Goal: Find specific page/section: Find specific page/section

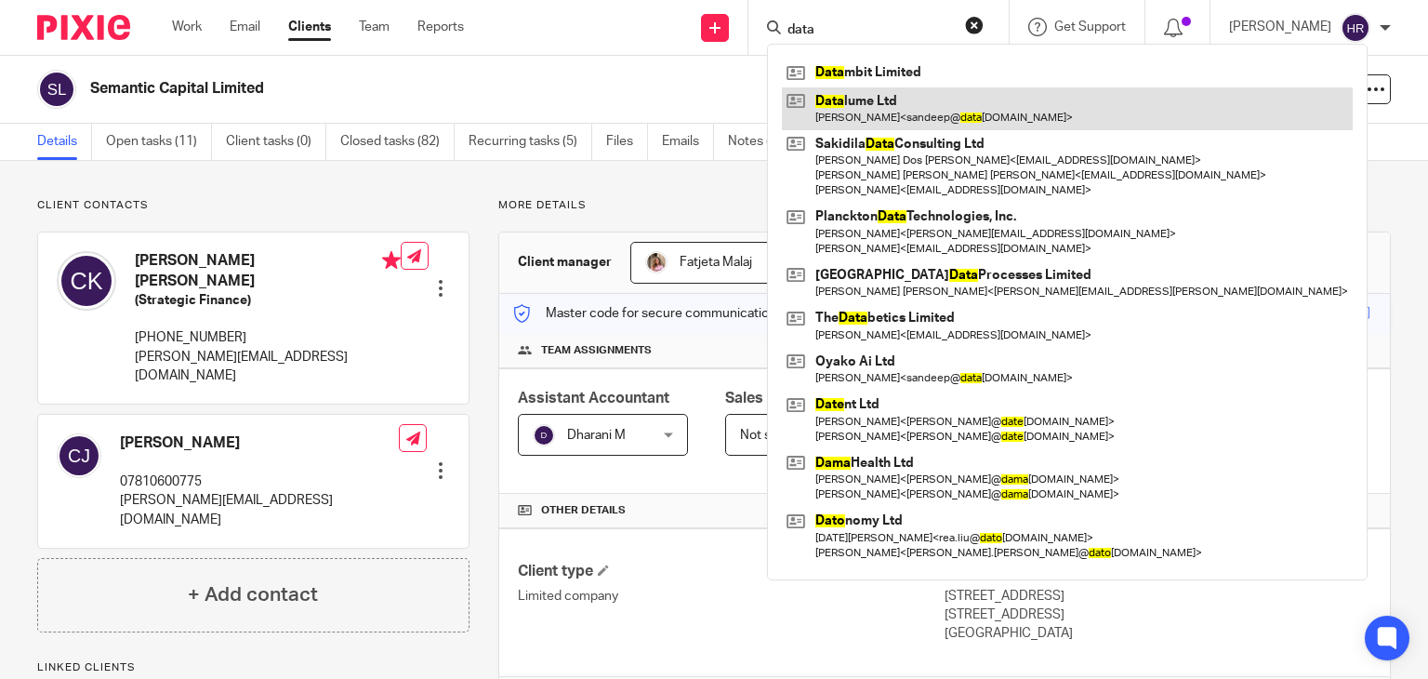
type input "data"
click at [828, 111] on link at bounding box center [1067, 108] width 571 height 43
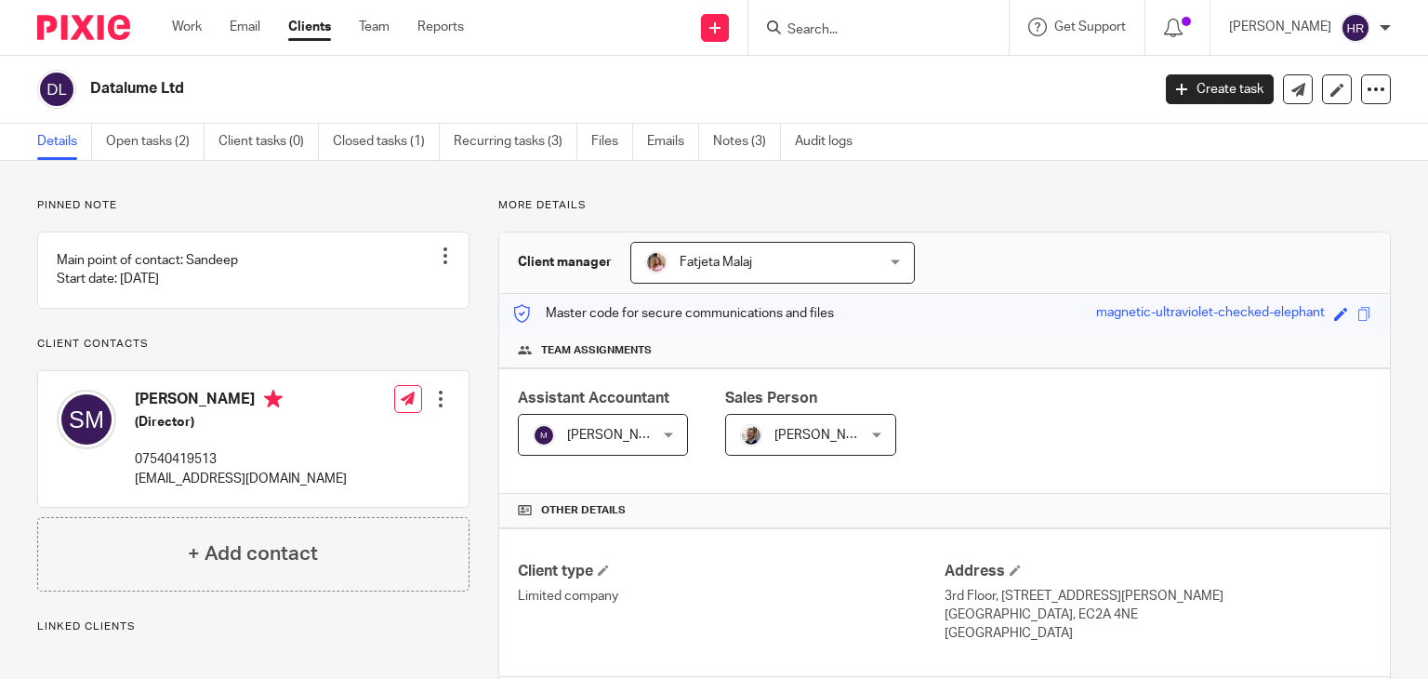
click at [1339, 312] on div "Save magnetic-ultraviolet-checked-elephant" at bounding box center [1236, 313] width 280 height 21
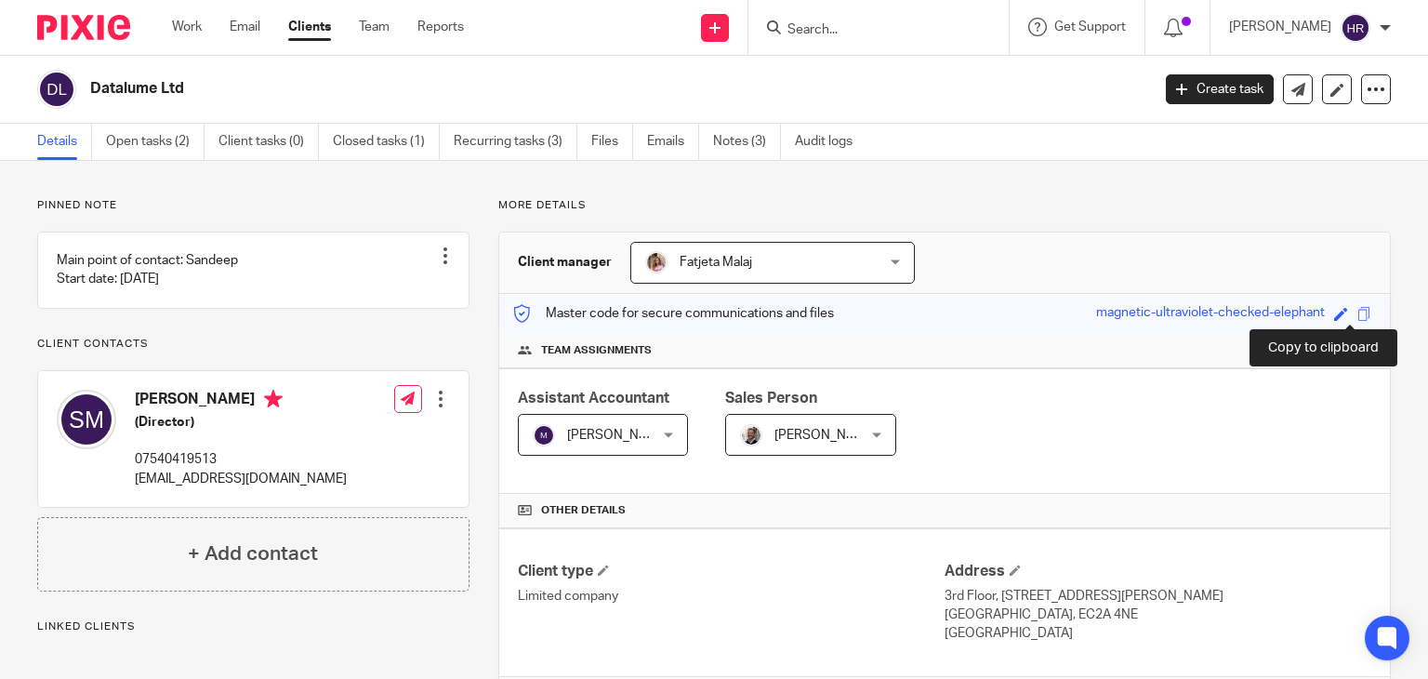
click at [1357, 314] on span at bounding box center [1364, 314] width 14 height 14
click at [318, 27] on link "Clients" at bounding box center [309, 27] width 43 height 19
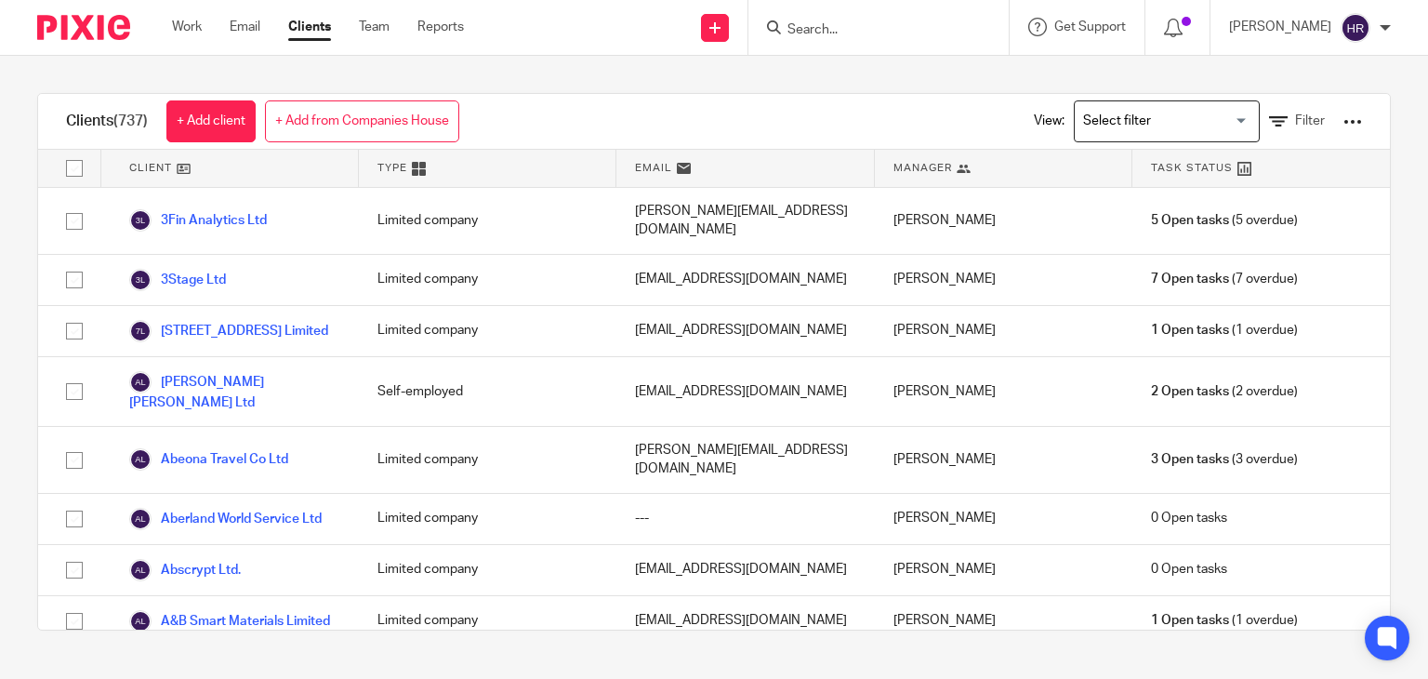
click at [547, 120] on div "Clients (737) + Add client + Add from Companies House View: Loading... Filter" at bounding box center [714, 122] width 1352 height 56
click at [819, 29] on input "Search" at bounding box center [869, 30] width 167 height 17
click at [806, 31] on input "Search" at bounding box center [869, 30] width 167 height 17
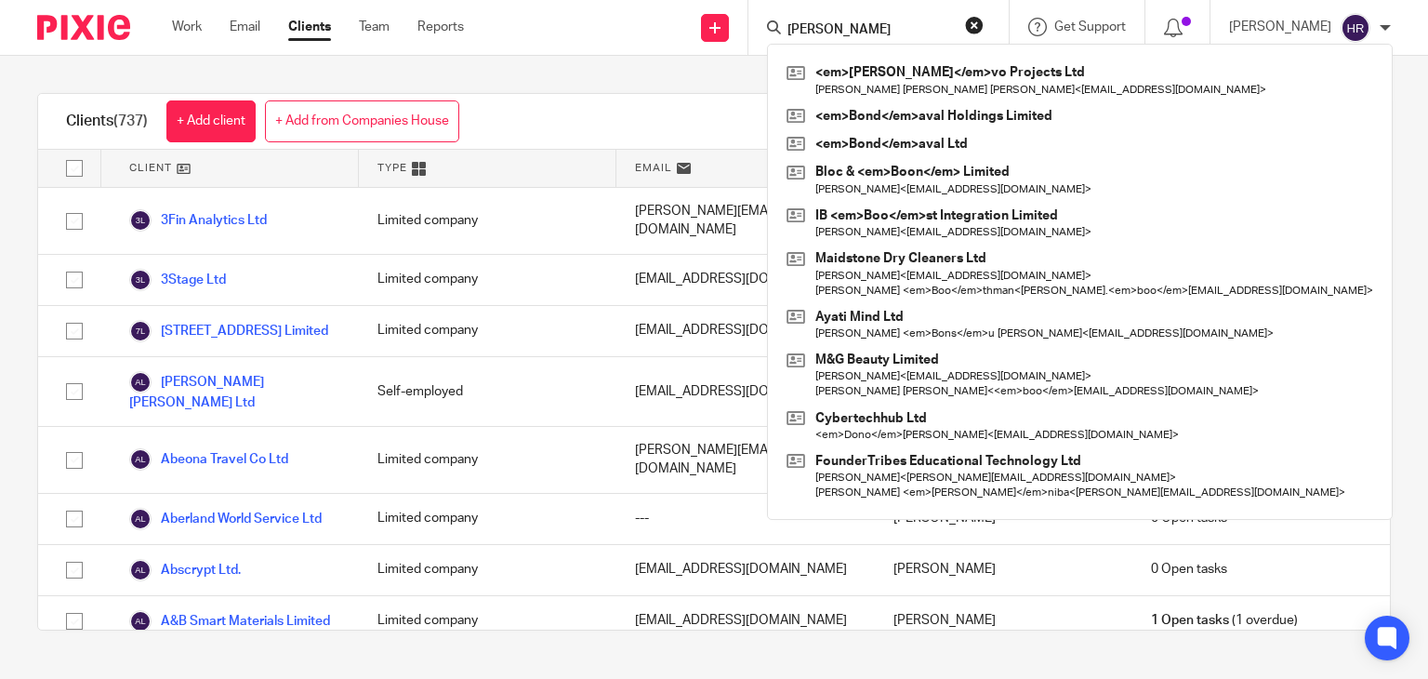
type input "[PERSON_NAME]"
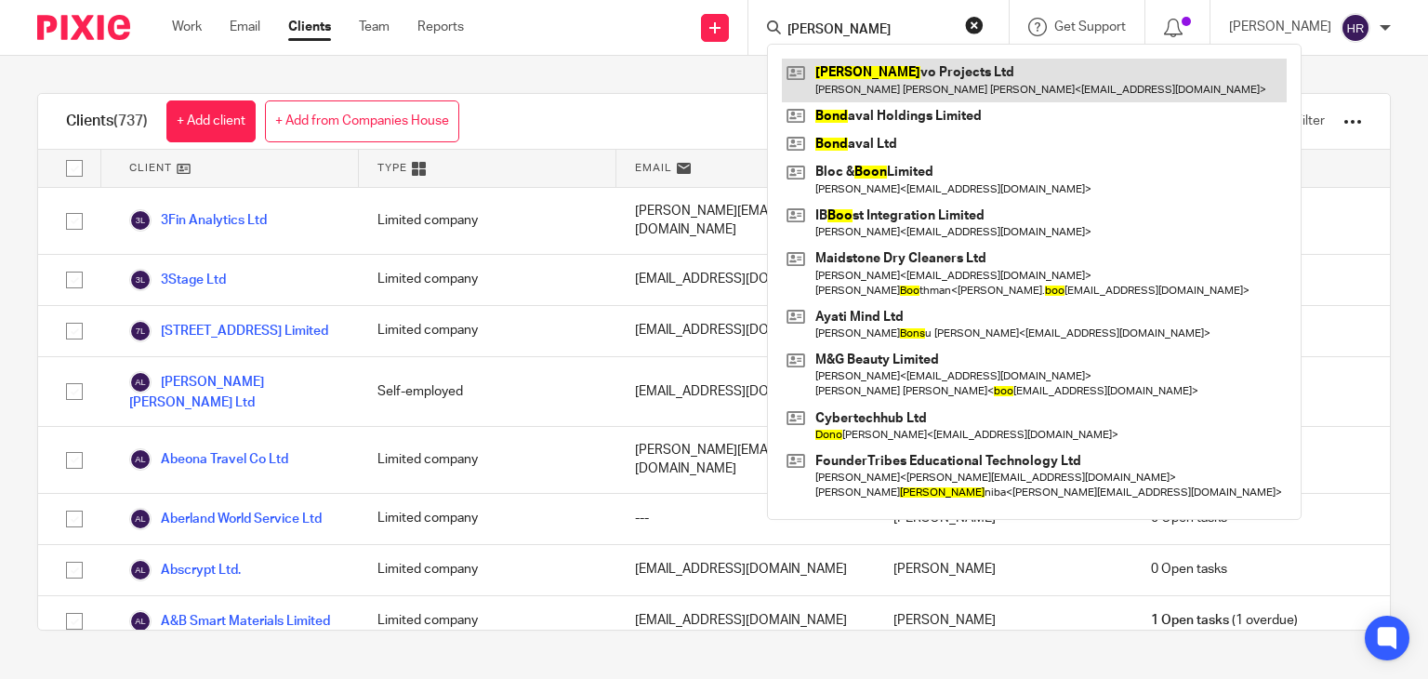
drag, startPoint x: 818, startPoint y: 52, endPoint x: 829, endPoint y: 75, distance: 25.8
click at [829, 75] on link at bounding box center [1034, 80] width 505 height 43
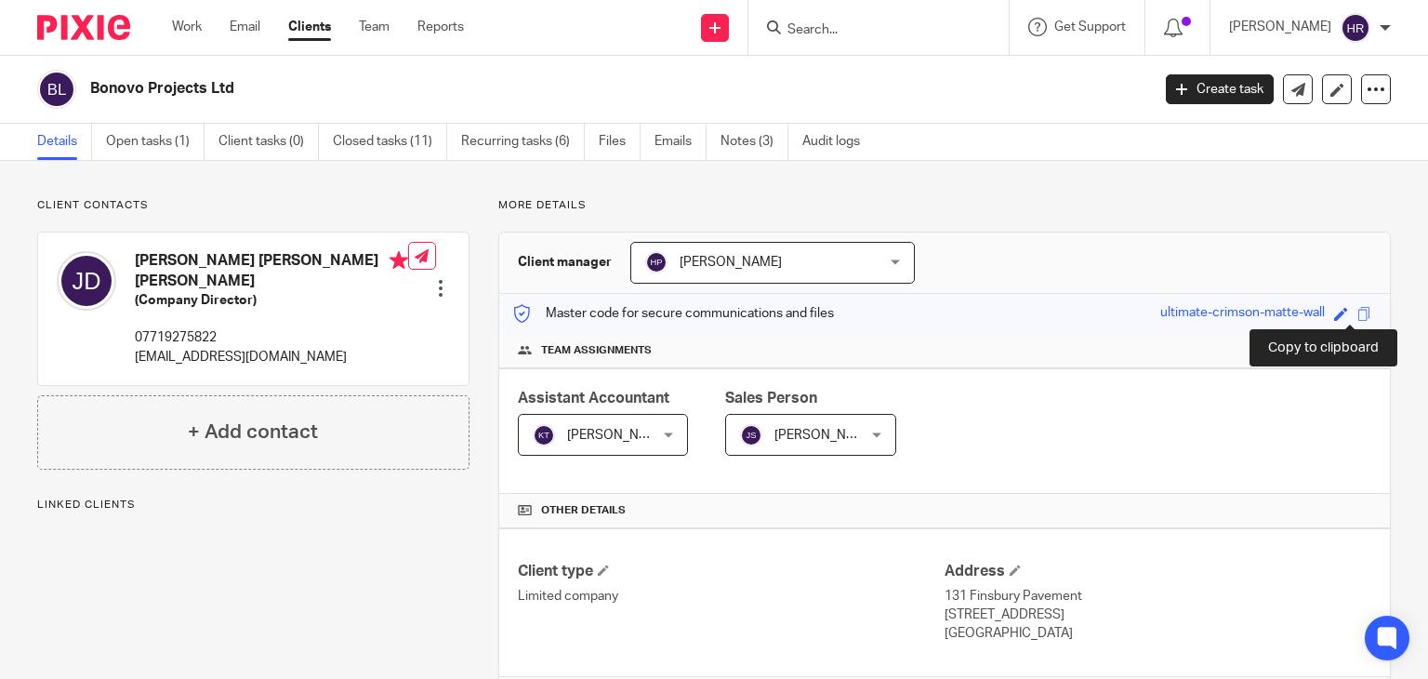
click at [1357, 310] on span at bounding box center [1364, 314] width 14 height 14
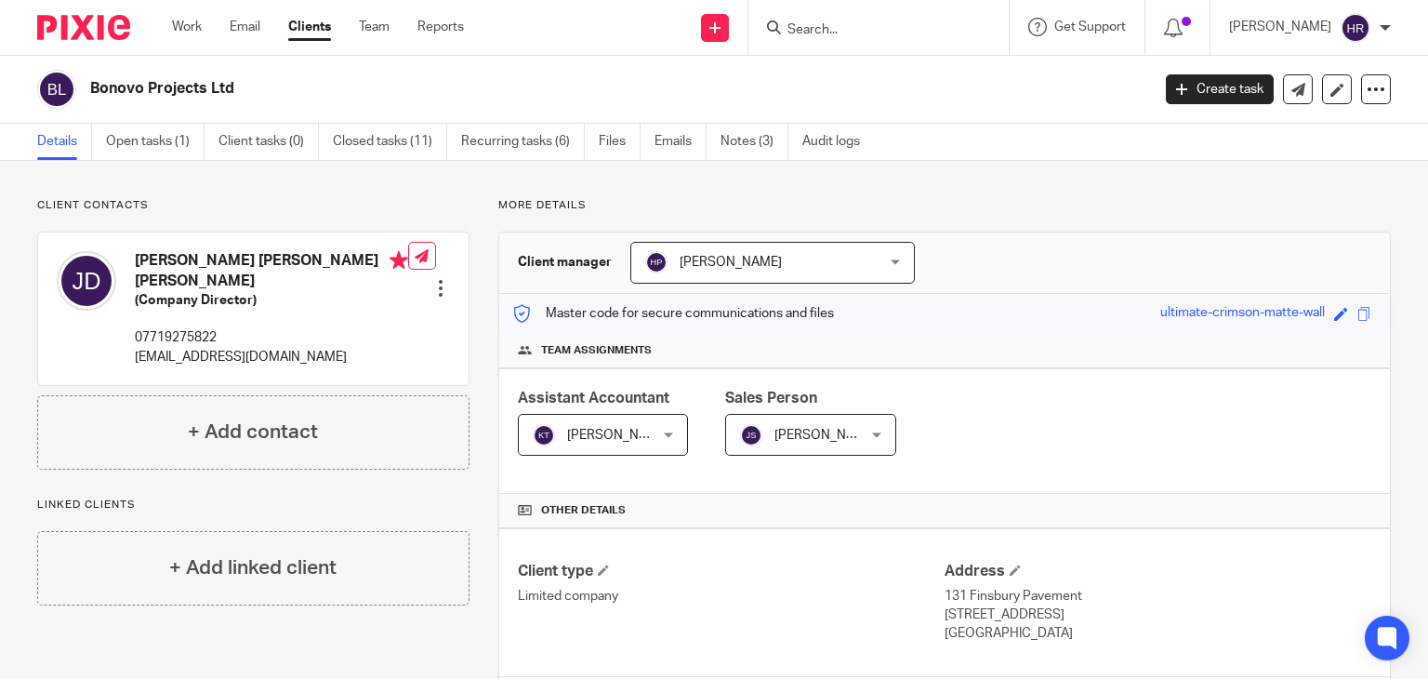
click at [1342, 307] on div "Save ultimate-crimson-matte-wall" at bounding box center [1268, 313] width 216 height 21
click at [1357, 310] on span at bounding box center [1364, 314] width 14 height 14
copy div
